Goal: Check status: Check status

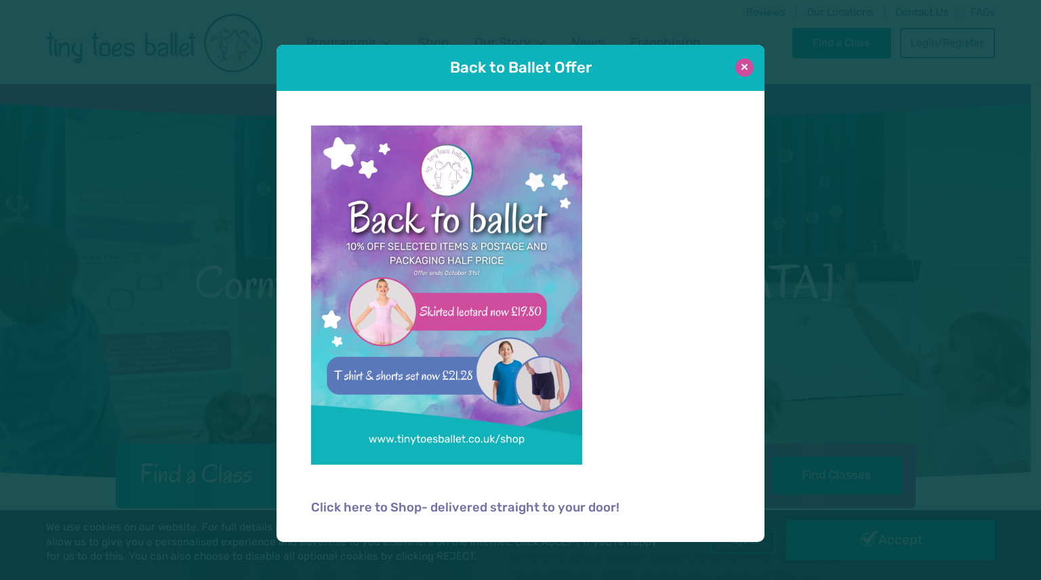
click at [743, 73] on button at bounding box center [745, 67] width 18 height 18
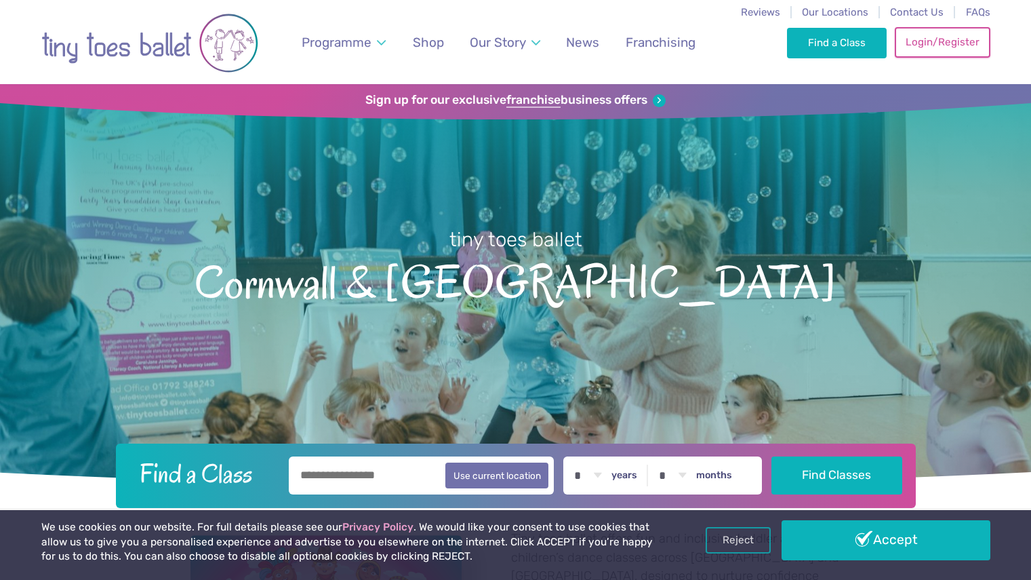
click at [934, 44] on link "Login/Register" at bounding box center [942, 42] width 95 height 30
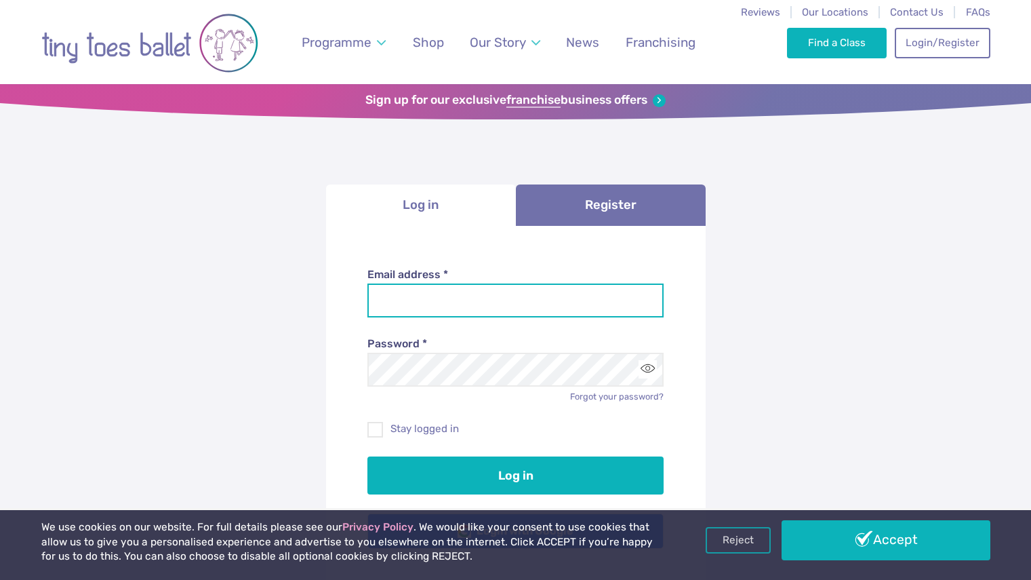
click at [515, 314] on input "Email address *" at bounding box center [515, 300] width 296 height 34
type input "**********"
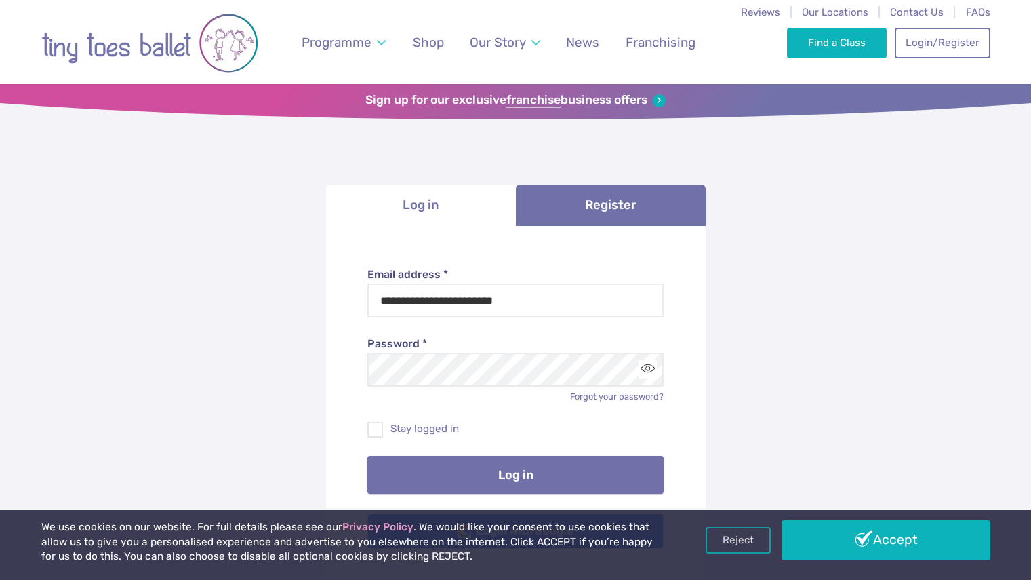
click at [505, 460] on button "Log in" at bounding box center [515, 475] width 296 height 38
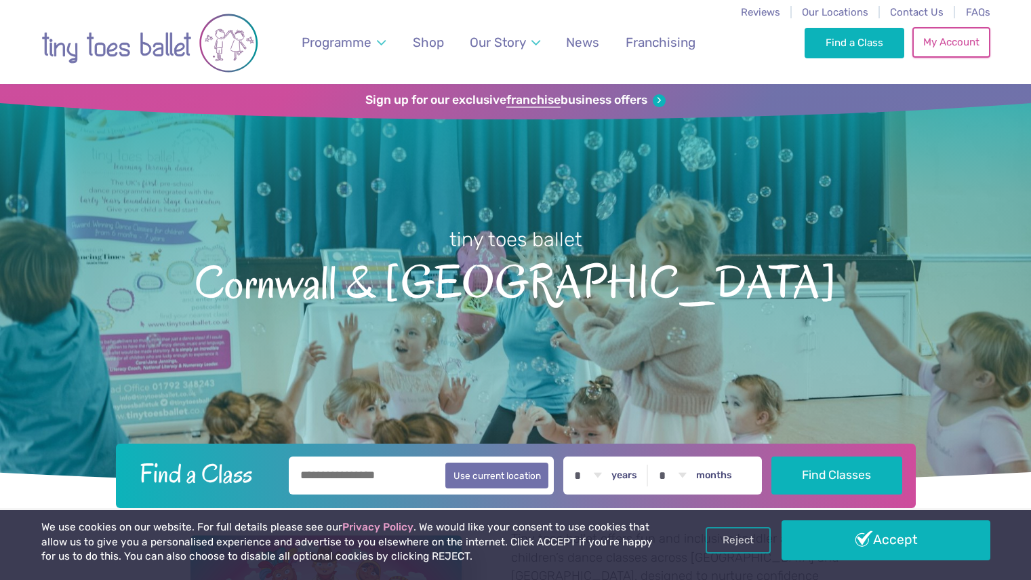
click at [943, 52] on link "My Account" at bounding box center [951, 42] width 77 height 30
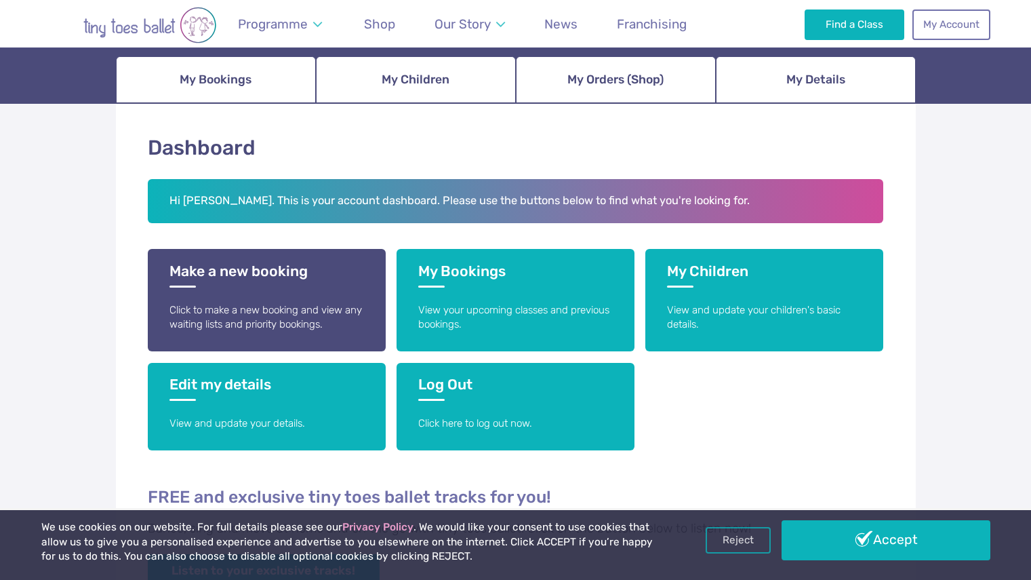
scroll to position [150, 0]
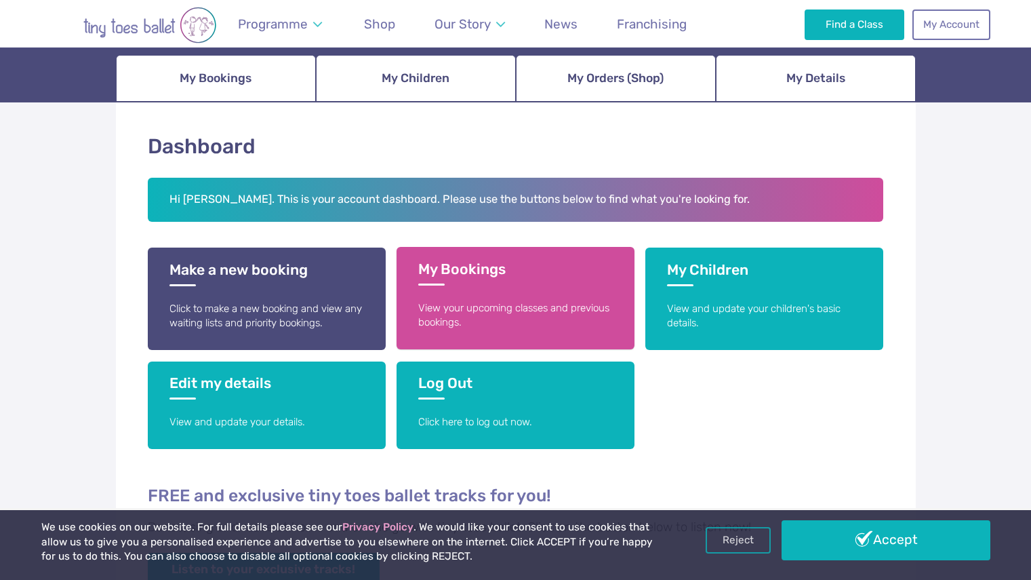
click at [488, 290] on link "My Bookings View your upcoming classes and previous bookings." at bounding box center [516, 298] width 238 height 102
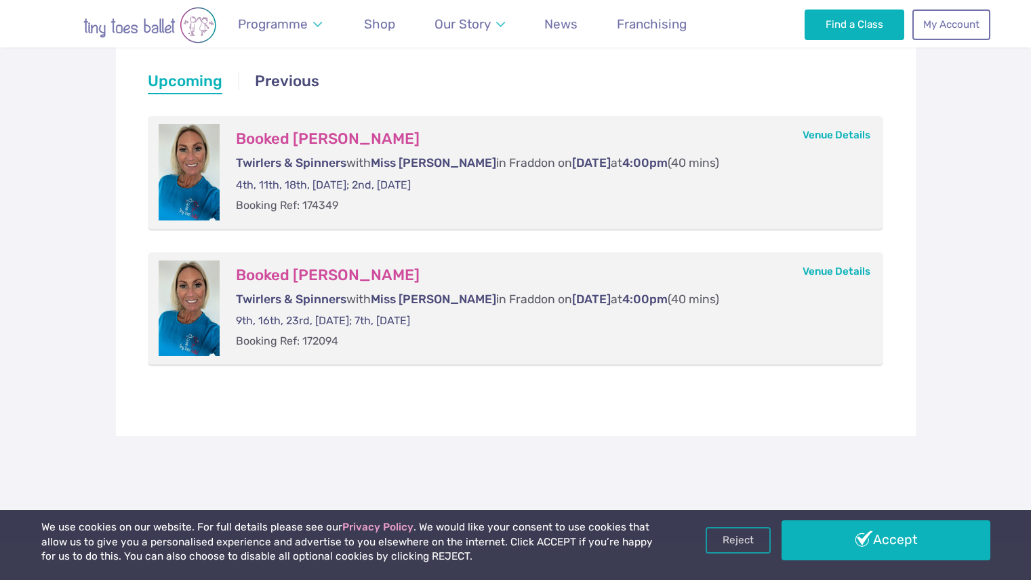
scroll to position [274, 0]
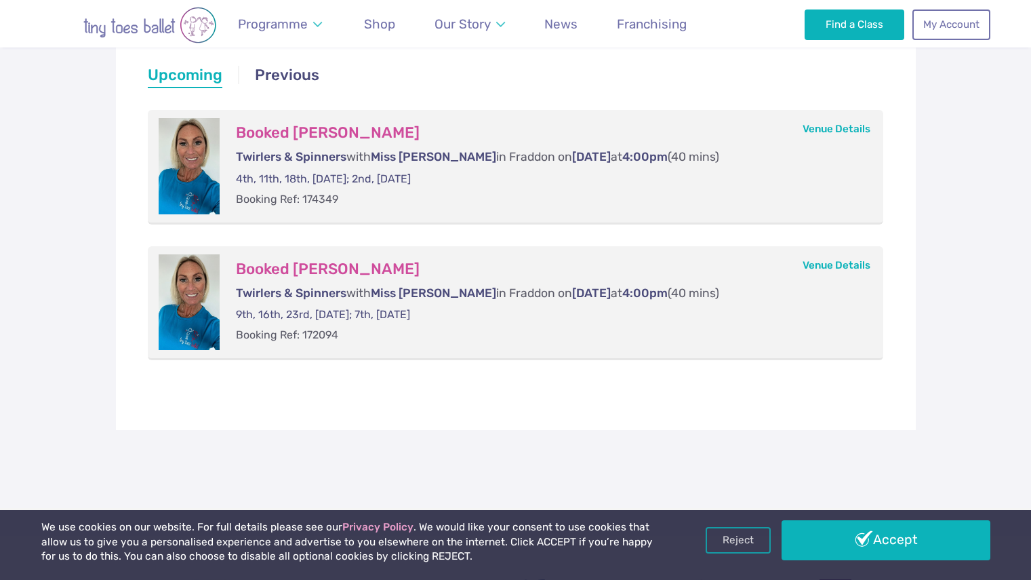
click at [283, 146] on div "Booked [PERSON_NAME] Twirlers & Spinners with Miss [PERSON_NAME] in Fraddon [DA…" at bounding box center [547, 166] width 654 height 96
click at [572, 161] on span "[DATE]" at bounding box center [591, 157] width 39 height 14
click at [179, 169] on div at bounding box center [189, 166] width 61 height 96
click at [347, 131] on h3 "Booked Myla Chapman" at bounding box center [546, 132] width 621 height 19
click at [454, 129] on h3 "Booked Myla Chapman" at bounding box center [546, 132] width 621 height 19
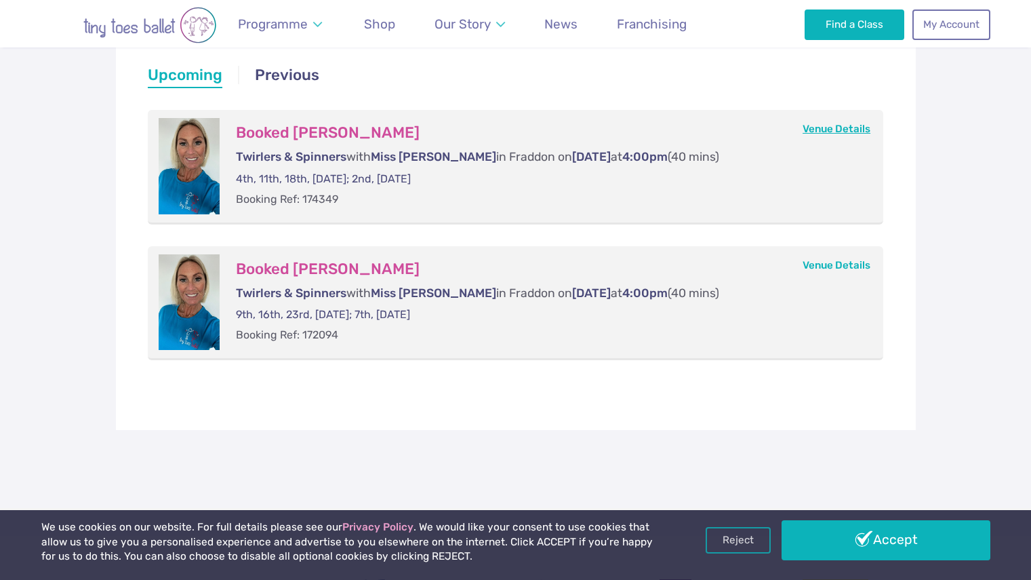
click at [840, 135] on link "Venue Details" at bounding box center [837, 129] width 68 height 12
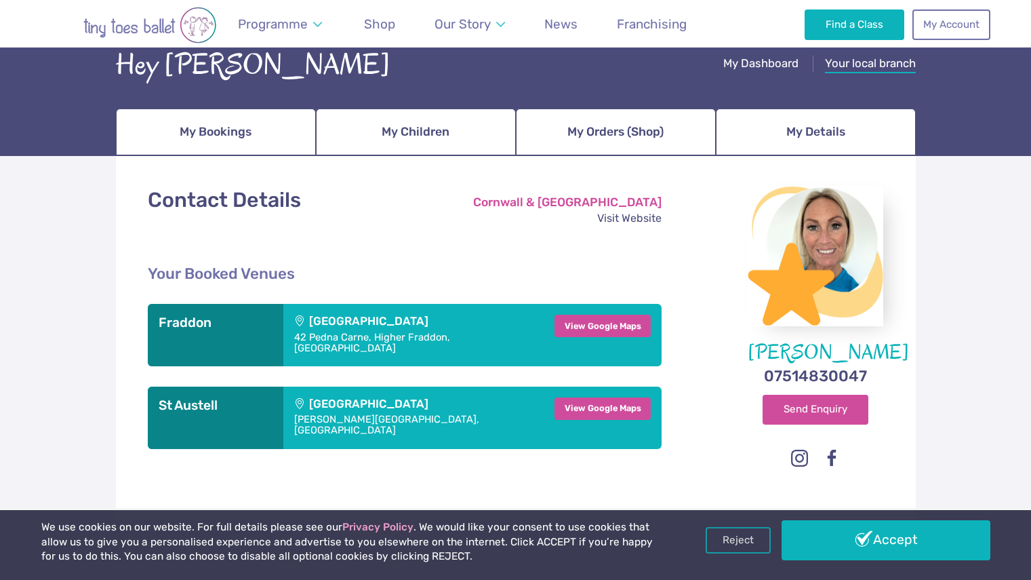
scroll to position [74, 0]
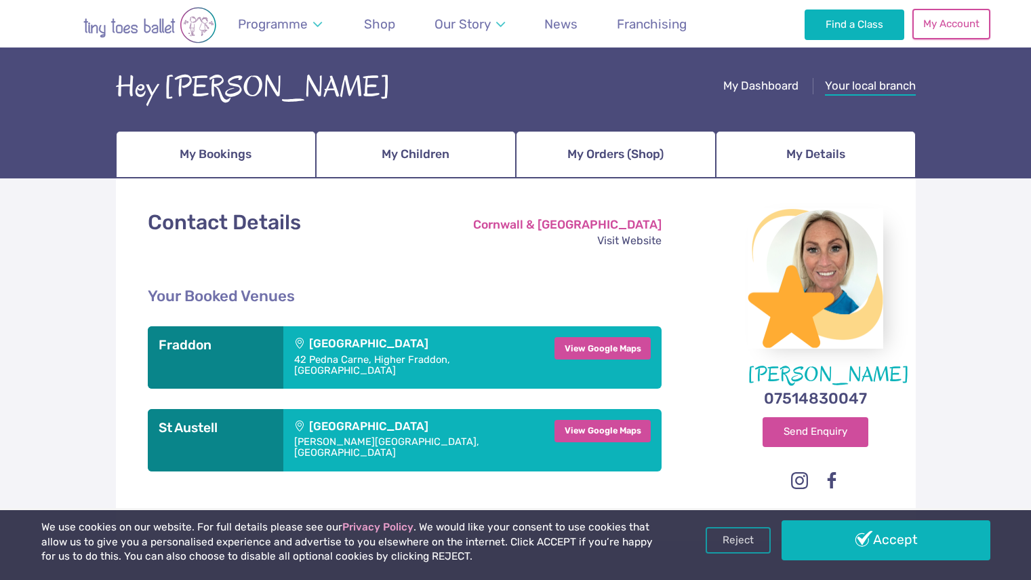
click at [944, 26] on link "My Account" at bounding box center [951, 24] width 77 height 30
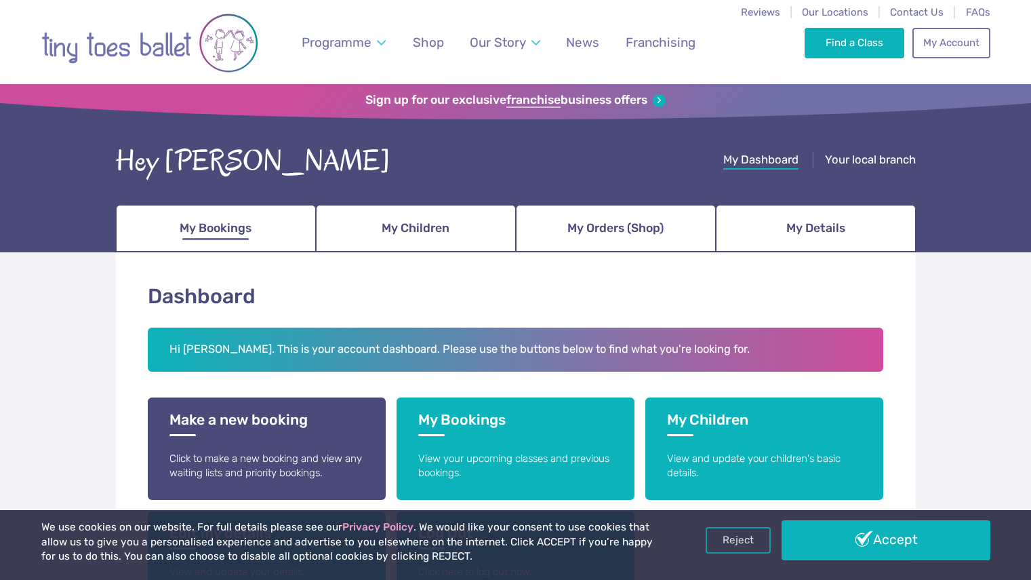
click at [207, 239] on span "My Bookings" at bounding box center [216, 228] width 72 height 24
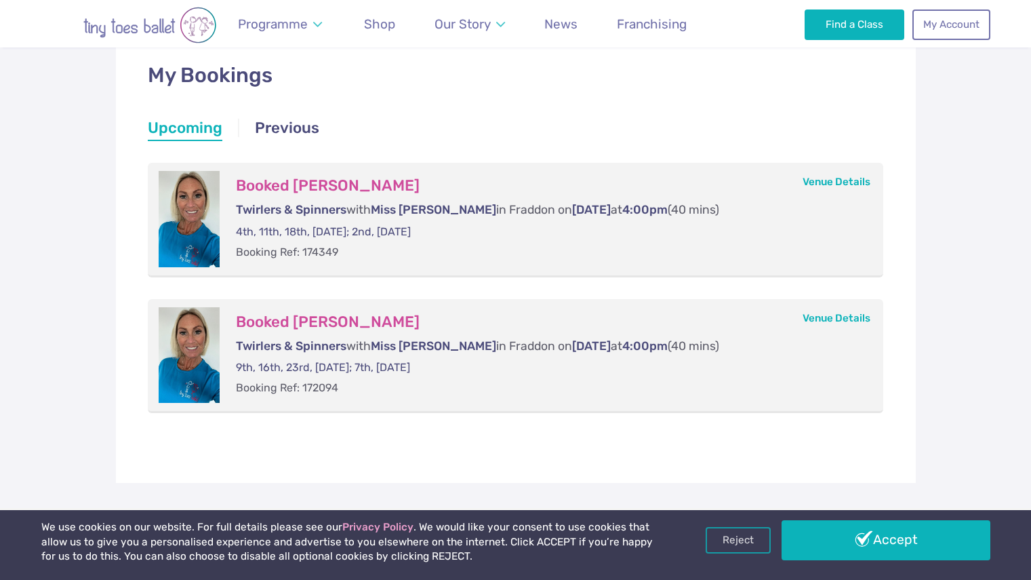
scroll to position [222, 0]
click at [523, 243] on p "Booking Ref: 174349" at bounding box center [546, 250] width 621 height 15
drag, startPoint x: 523, startPoint y: 243, endPoint x: 502, endPoint y: 238, distance: 22.2
click at [519, 242] on div "Booked [PERSON_NAME] Twirlers & Spinners with Miss [PERSON_NAME] in Fraddon [DA…" at bounding box center [547, 217] width 654 height 96
click at [467, 220] on div "Booked [PERSON_NAME] Twirlers & Spinners with Miss [PERSON_NAME] in Fraddon [DA…" at bounding box center [547, 217] width 654 height 96
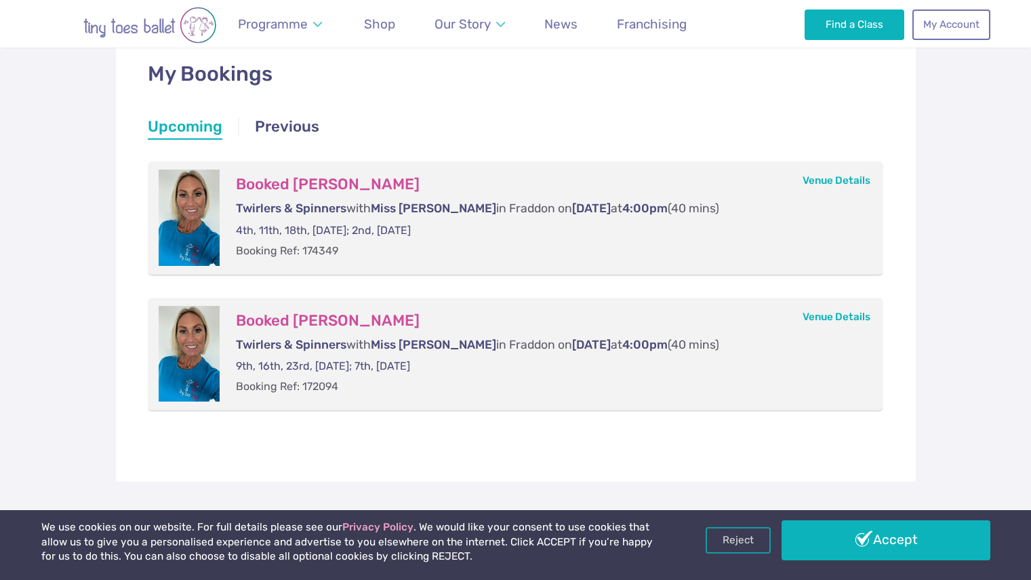
click at [237, 190] on h3 "Booked [PERSON_NAME]" at bounding box center [546, 184] width 621 height 19
click at [185, 202] on div at bounding box center [189, 217] width 61 height 96
